Goal: Information Seeking & Learning: Understand process/instructions

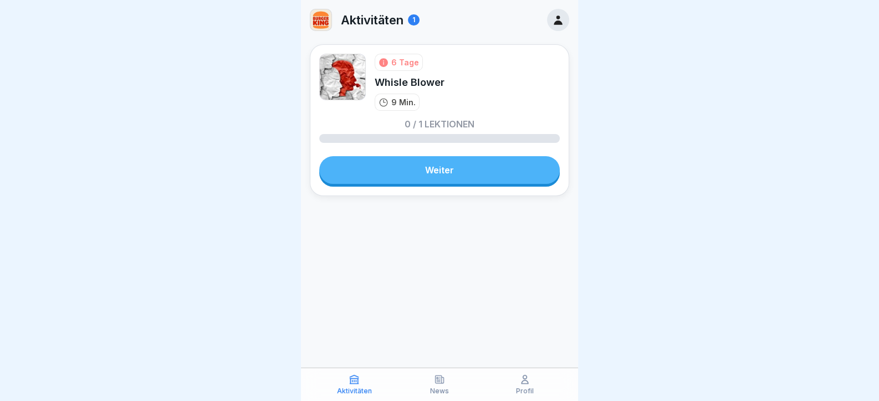
click at [416, 164] on link "Weiter" at bounding box center [439, 170] width 241 height 28
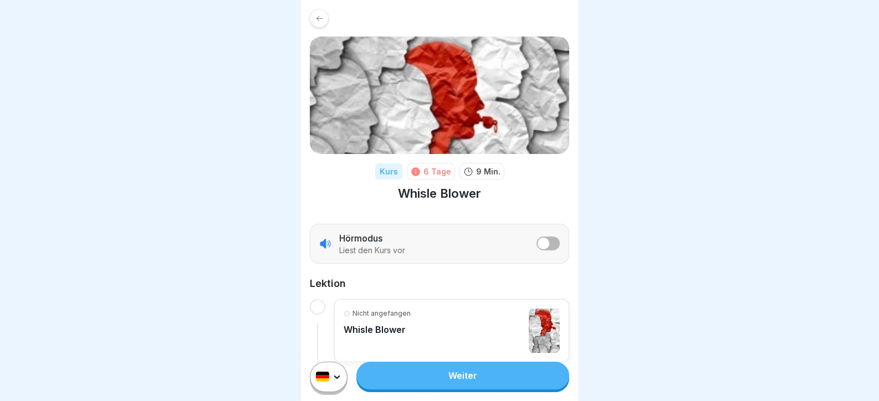
click at [482, 390] on link "Weiter" at bounding box center [462, 376] width 213 height 28
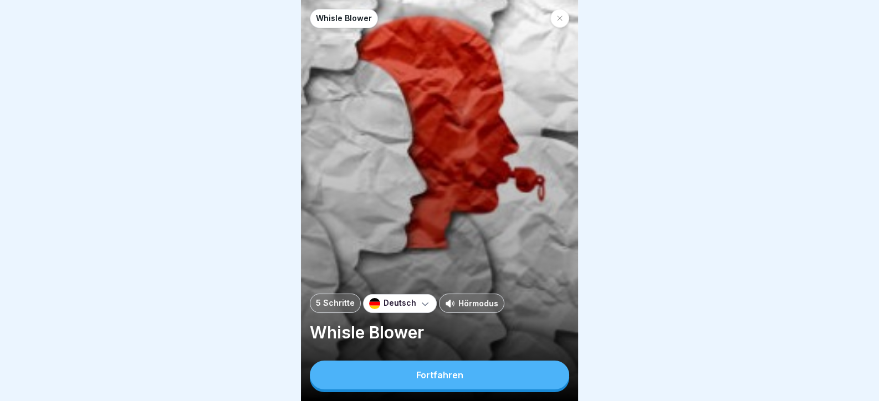
click at [507, 390] on button "Fortfahren" at bounding box center [439, 375] width 259 height 29
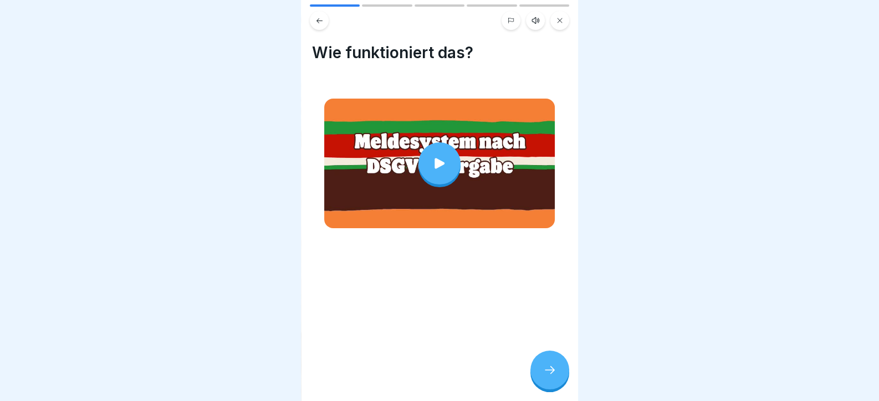
click at [560, 334] on div "Wie funktioniert das?" at bounding box center [439, 200] width 277 height 401
click at [441, 157] on icon at bounding box center [440, 164] width 16 height 16
click at [547, 372] on div at bounding box center [549, 370] width 39 height 39
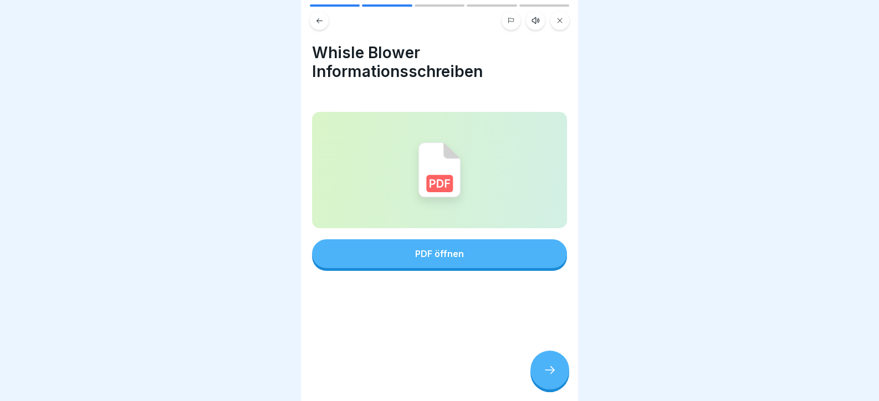
click at [490, 252] on button "PDF öffnen" at bounding box center [439, 253] width 255 height 29
click at [540, 376] on div at bounding box center [549, 370] width 39 height 39
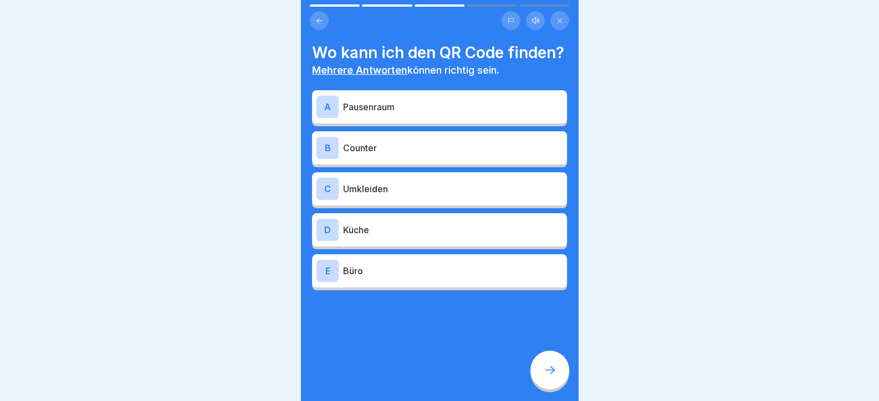
click at [392, 114] on p "Pausenraum" at bounding box center [452, 106] width 219 height 13
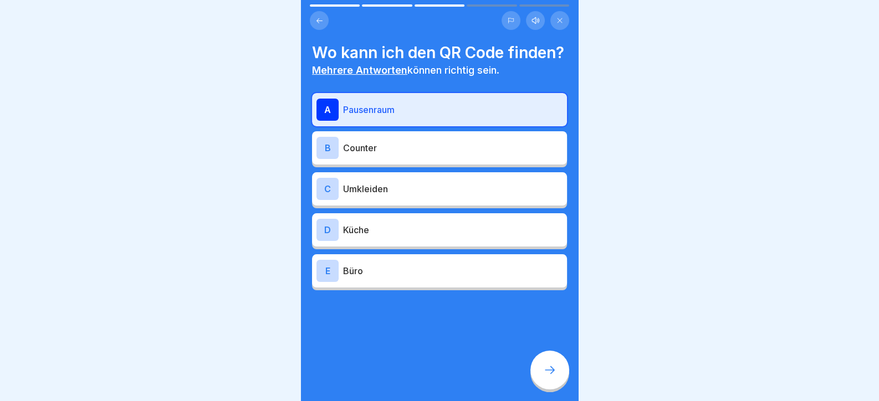
click at [427, 196] on p "Umkleiden" at bounding box center [452, 188] width 219 height 13
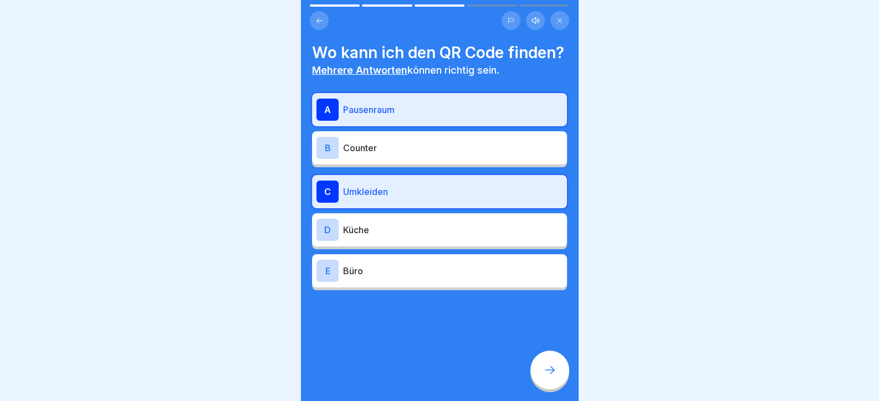
click at [450, 288] on div "E Büro" at bounding box center [439, 270] width 255 height 33
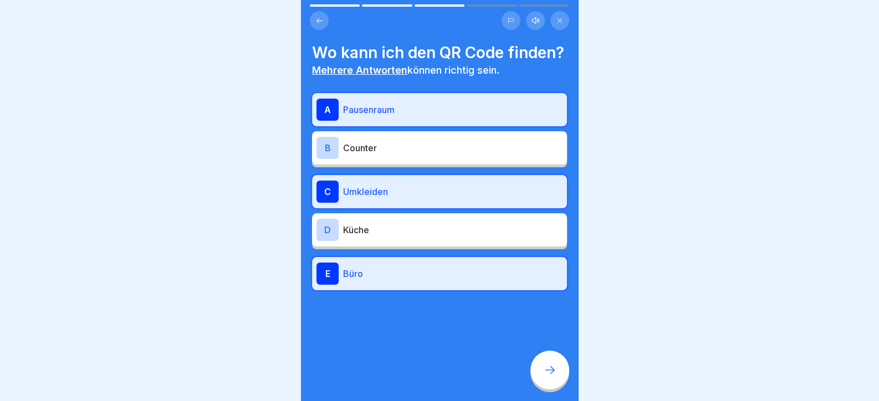
click at [558, 371] on div at bounding box center [549, 370] width 39 height 39
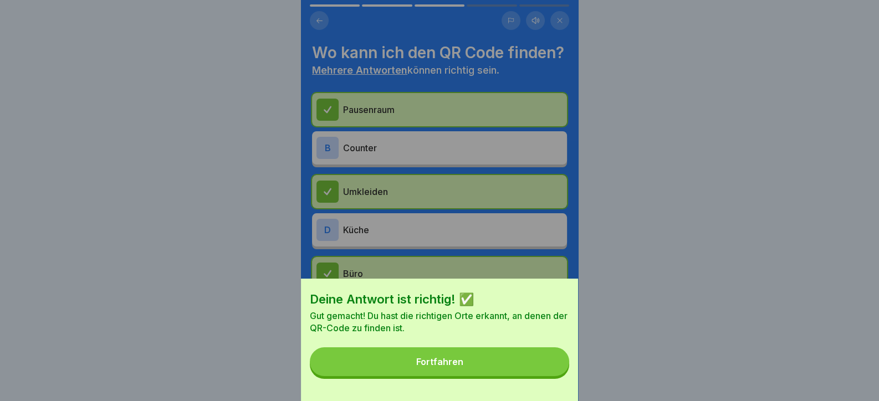
click at [551, 371] on button "Fortfahren" at bounding box center [439, 361] width 259 height 29
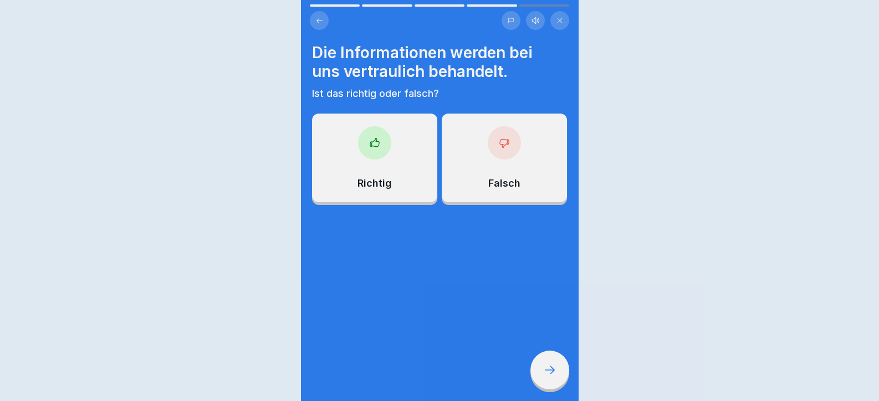
click at [551, 371] on div at bounding box center [549, 370] width 39 height 39
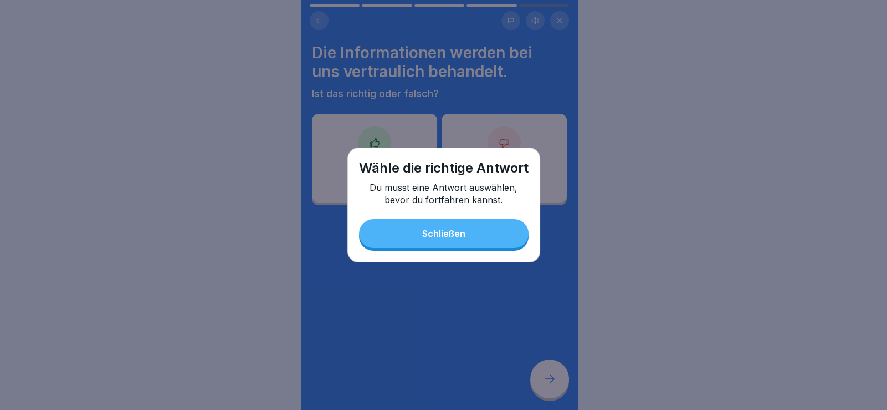
drag, startPoint x: 424, startPoint y: 231, endPoint x: 387, endPoint y: 202, distance: 47.0
click at [423, 232] on div "Schließen" at bounding box center [443, 233] width 43 height 10
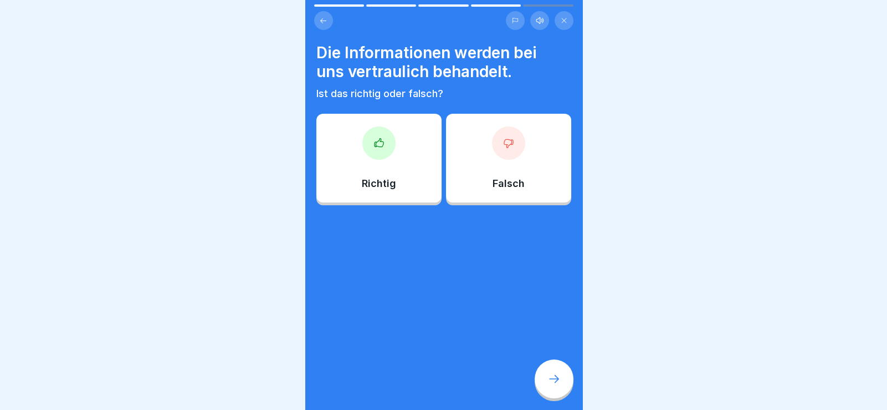
click at [378, 172] on div "Richtig" at bounding box center [378, 158] width 125 height 89
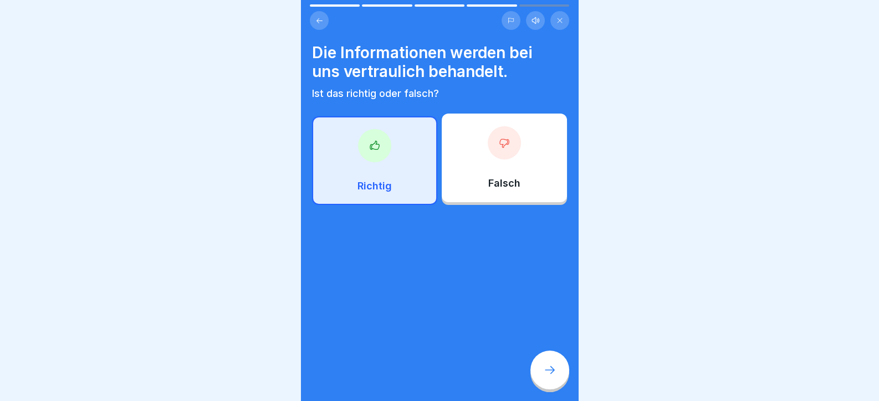
click at [551, 390] on div at bounding box center [549, 370] width 39 height 39
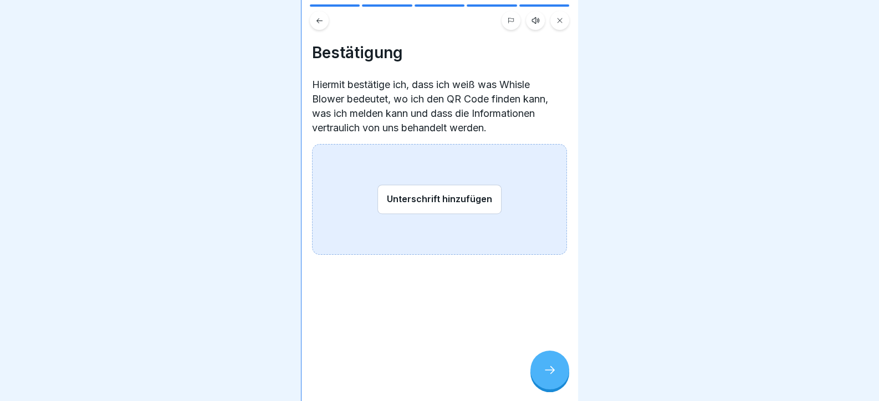
click at [546, 377] on icon at bounding box center [549, 370] width 13 height 13
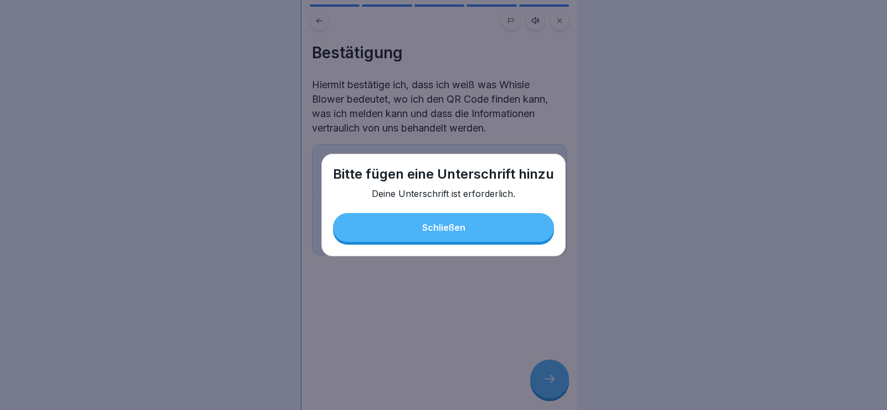
click at [427, 228] on div "Schließen" at bounding box center [443, 227] width 43 height 10
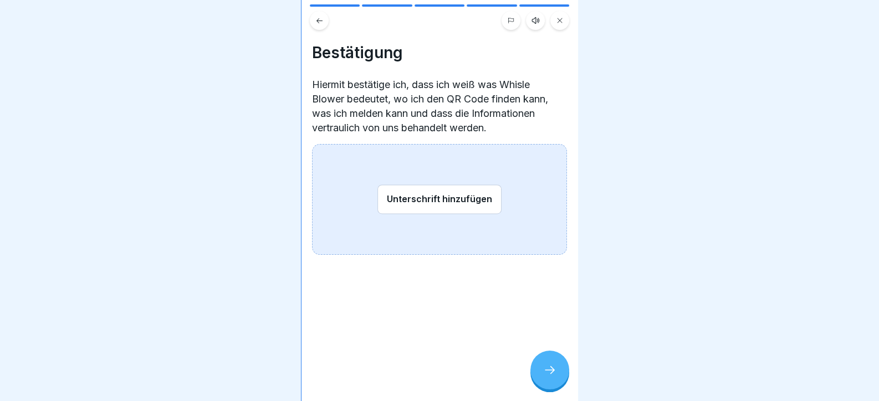
click at [429, 201] on button "Unterschrift hinzufügen" at bounding box center [439, 199] width 124 height 29
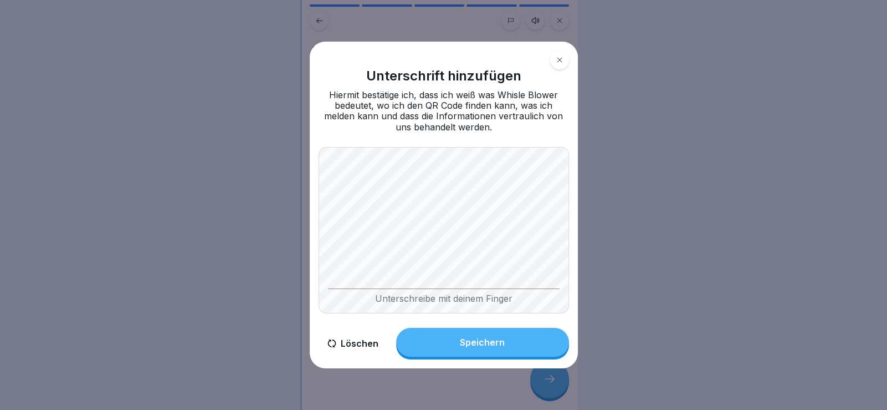
click at [511, 350] on button "Speichern" at bounding box center [482, 342] width 173 height 29
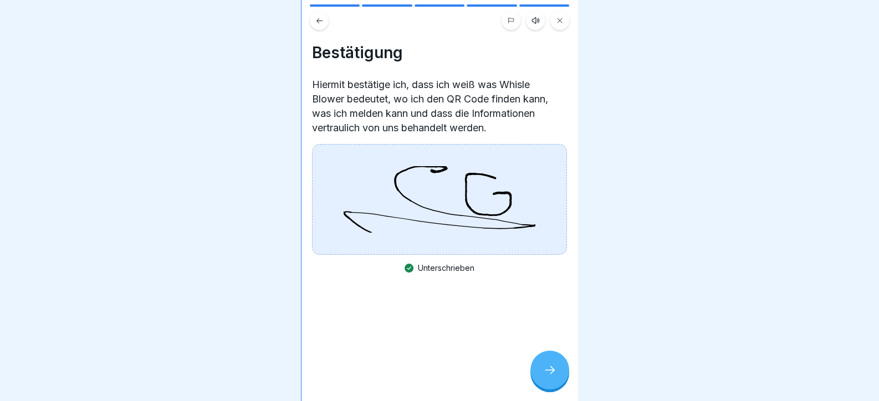
click at [542, 340] on div "Bestätigung Hiermit bestätige ich, dass ich weiß was Whisle Blower bedeutet, wo…" at bounding box center [439, 200] width 277 height 401
click at [554, 377] on icon at bounding box center [549, 370] width 13 height 13
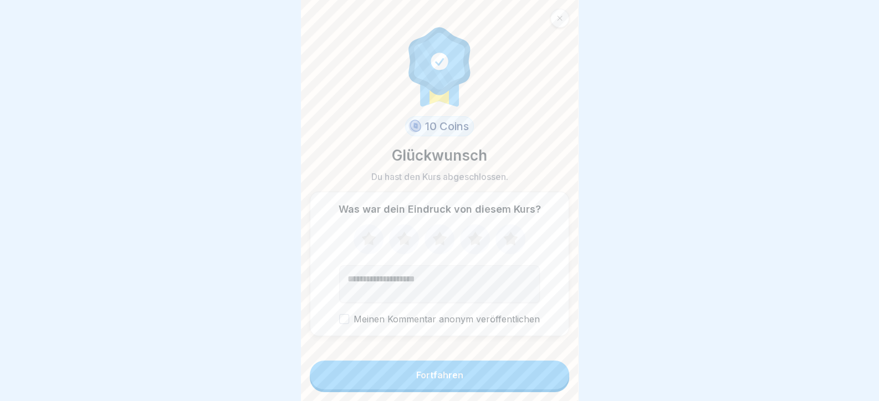
click at [548, 379] on button "Fortfahren" at bounding box center [439, 375] width 259 height 29
